Goal: Find specific page/section: Find specific page/section

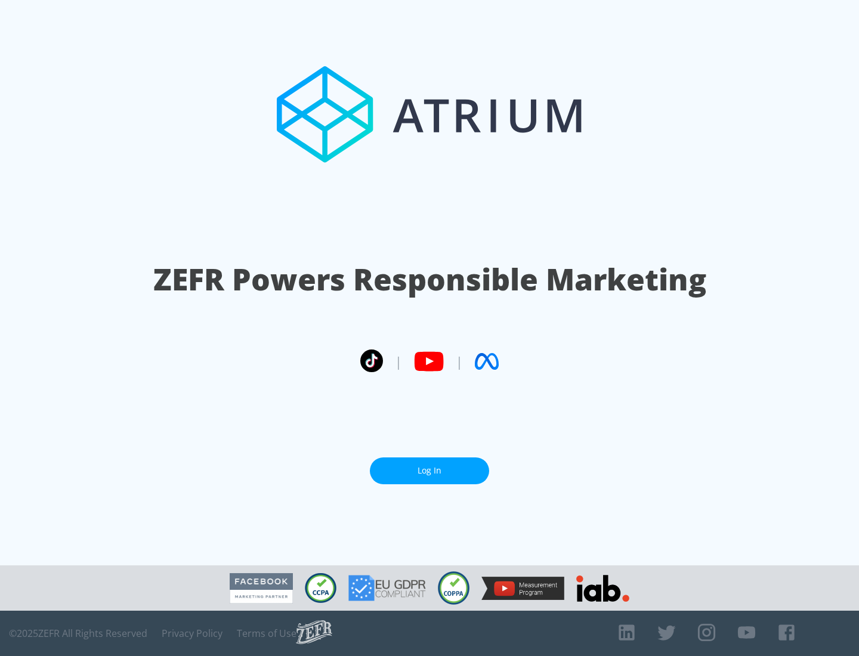
click at [430, 466] on link "Log In" at bounding box center [429, 471] width 119 height 27
